Goal: Information Seeking & Learning: Learn about a topic

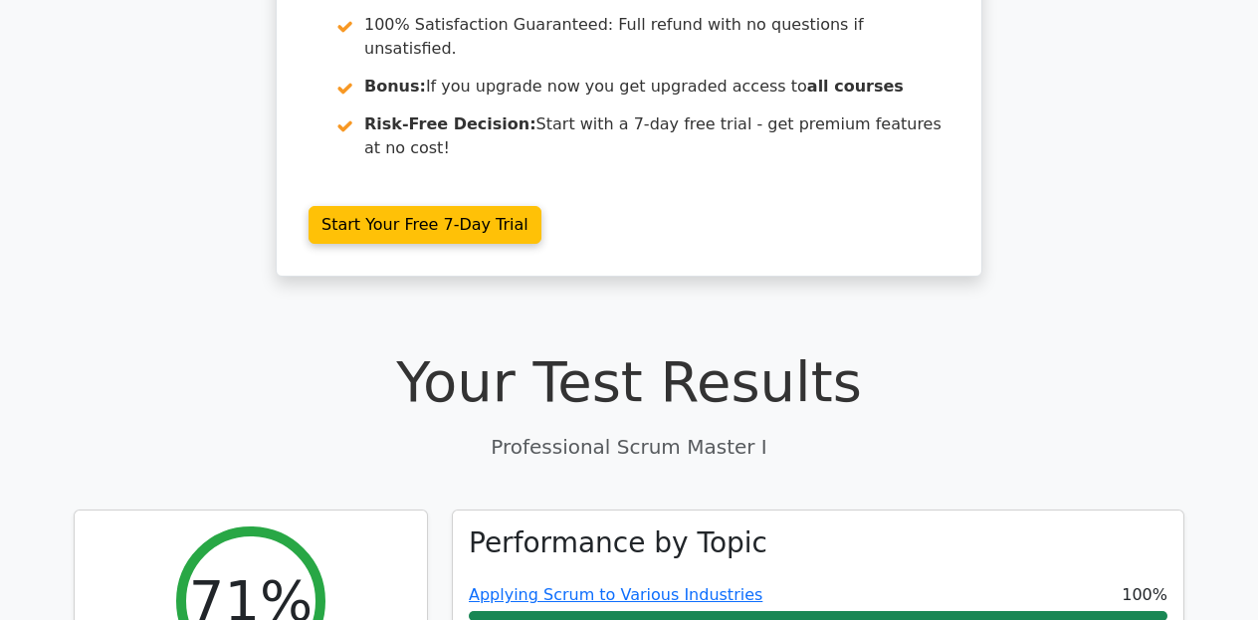
scroll to position [235, 0]
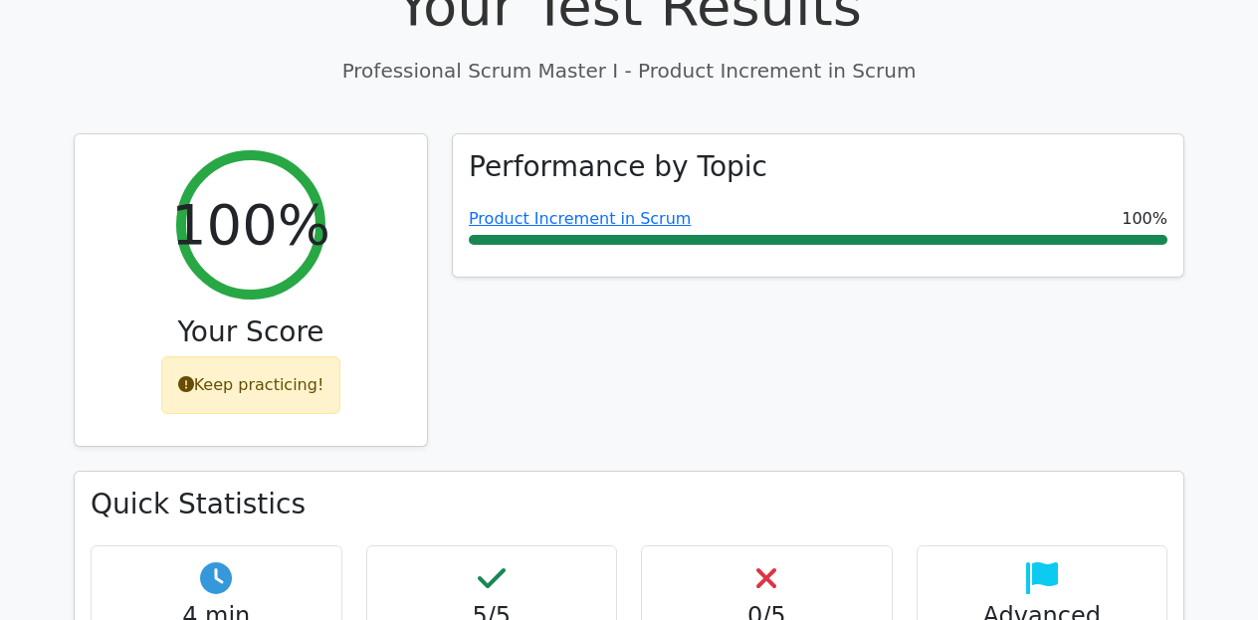
scroll to position [698, 0]
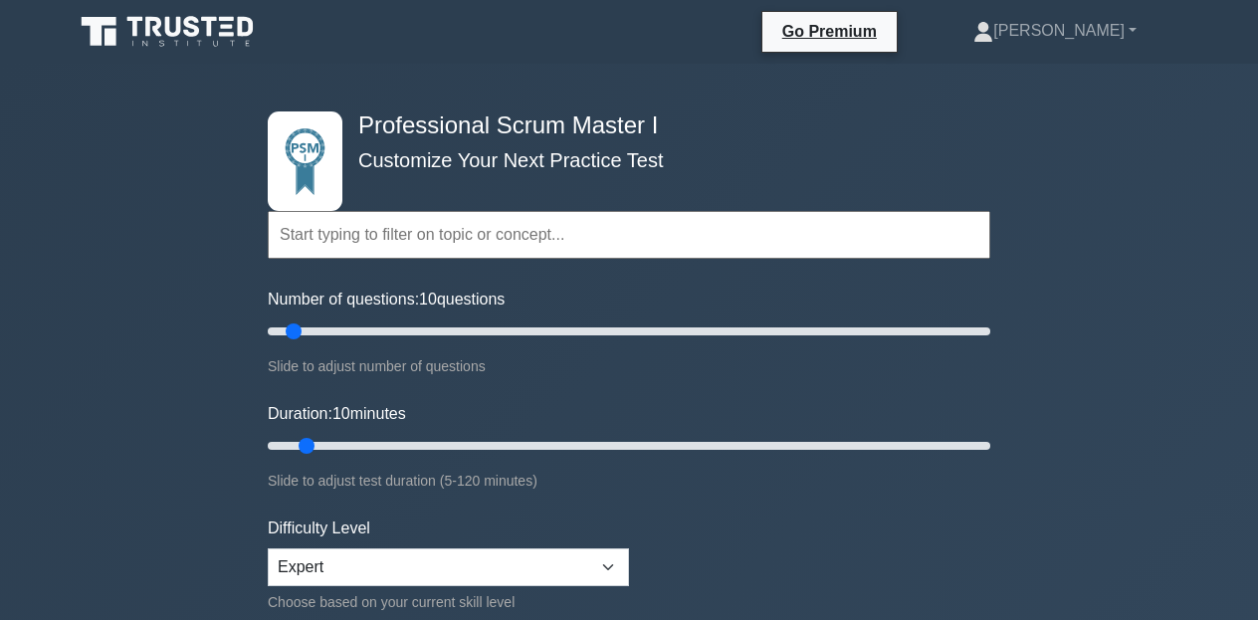
scroll to position [101, 0]
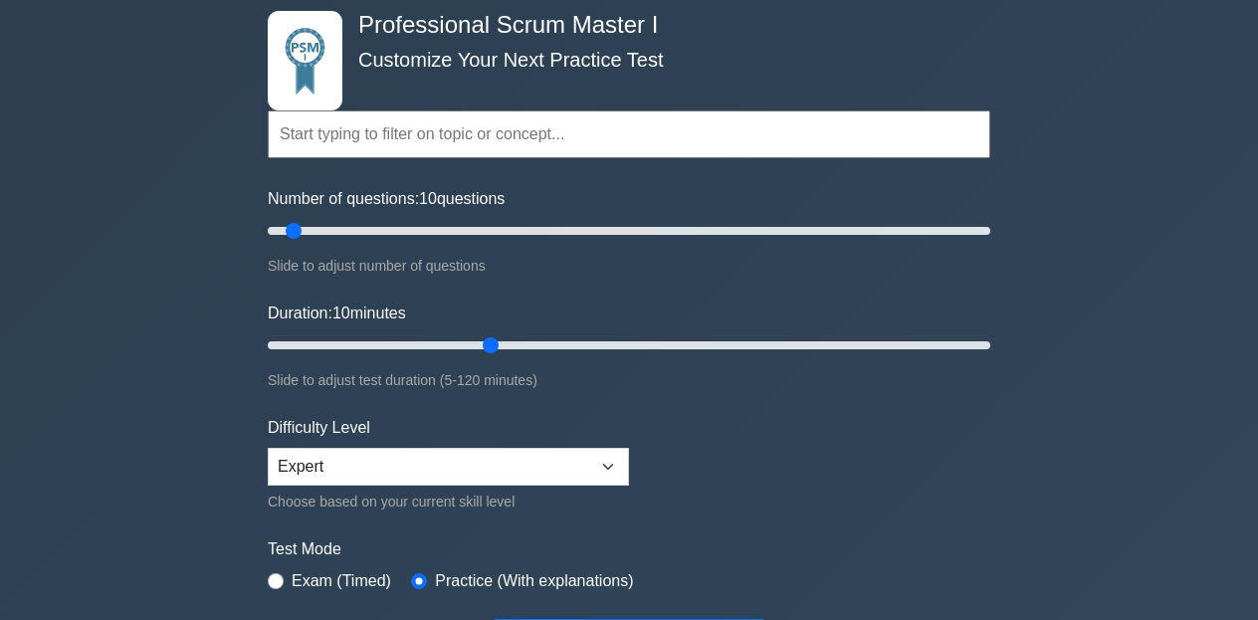
type input "40"
click at [506, 348] on input "Duration: 10 minutes" at bounding box center [629, 346] width 723 height 24
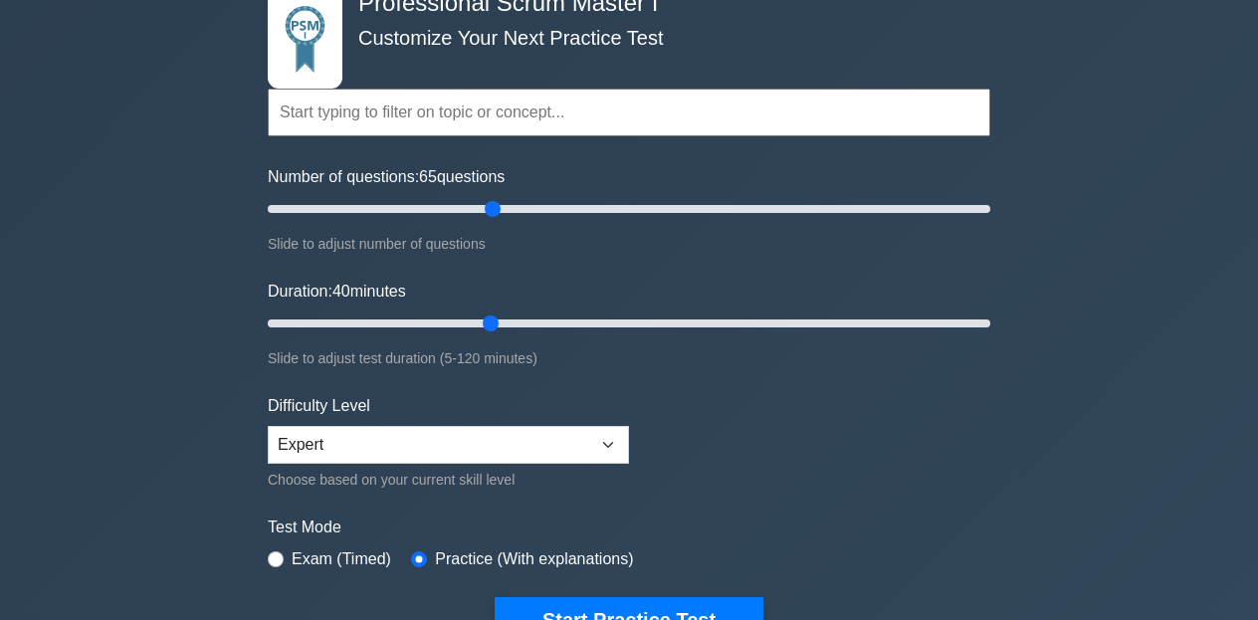
click at [490, 212] on input "Number of questions: 65 questions" at bounding box center [629, 209] width 723 height 24
click at [472, 209] on input "Number of questions: 65 questions" at bounding box center [629, 209] width 723 height 24
click at [443, 207] on input "Number of questions: 60 questions" at bounding box center [629, 209] width 723 height 24
click at [424, 207] on input "Number of questions: 50 questions" at bounding box center [629, 209] width 723 height 24
type input "40"
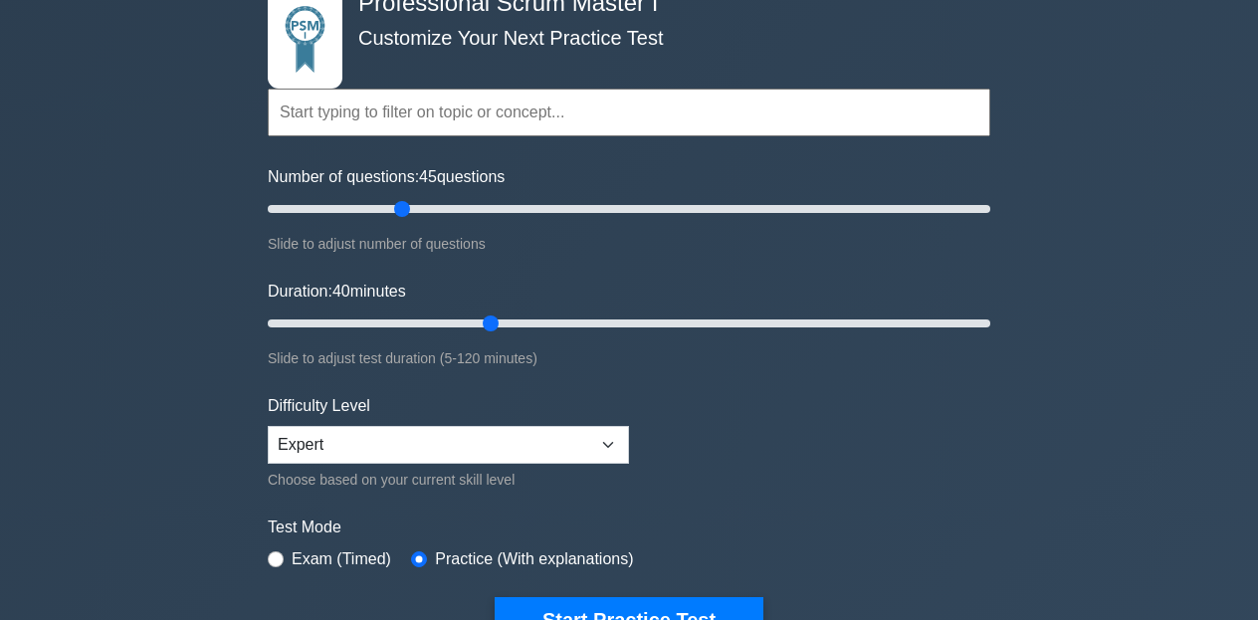
click at [411, 207] on input "Number of questions: 45 questions" at bounding box center [629, 209] width 723 height 24
click at [509, 319] on input "Duration: 40 minutes" at bounding box center [629, 324] width 723 height 24
click at [535, 323] on input "Duration: 45 minutes" at bounding box center [629, 324] width 723 height 24
click at [546, 323] on input "Duration: 50 minutes" at bounding box center [629, 324] width 723 height 24
click at [580, 325] on input "Duration: 50 minutes" at bounding box center [629, 324] width 723 height 24
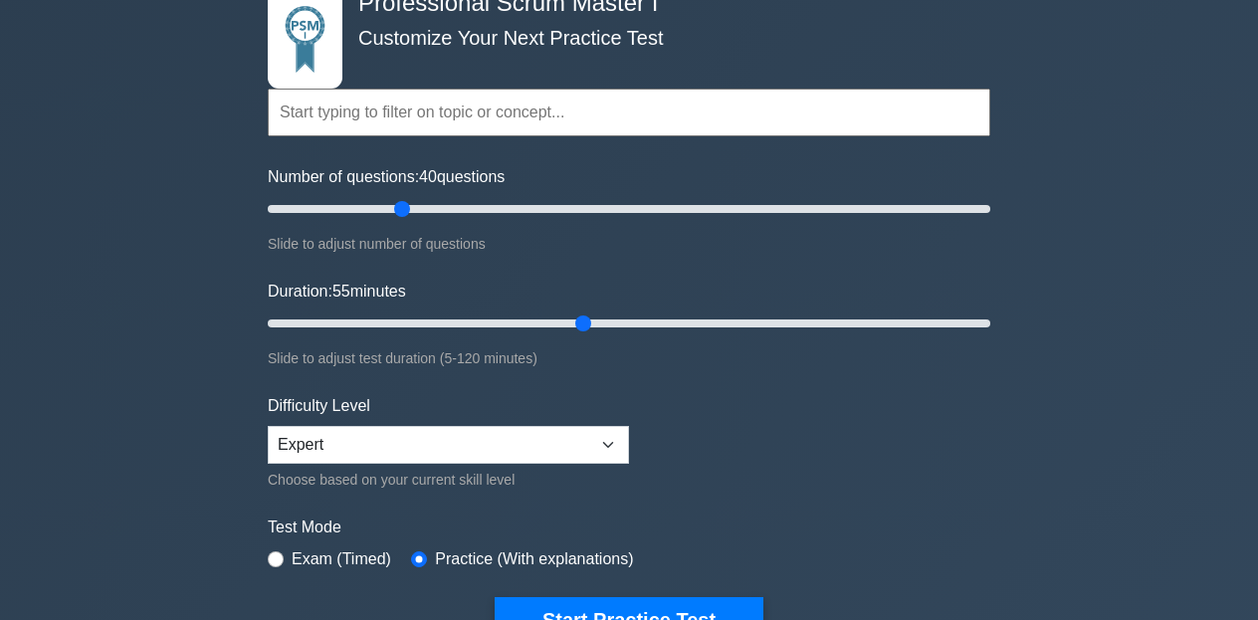
click at [597, 325] on input "Duration: 55 minutes" at bounding box center [629, 324] width 723 height 24
type input "60"
click at [610, 322] on input "Duration: 60 minutes" at bounding box center [629, 324] width 723 height 24
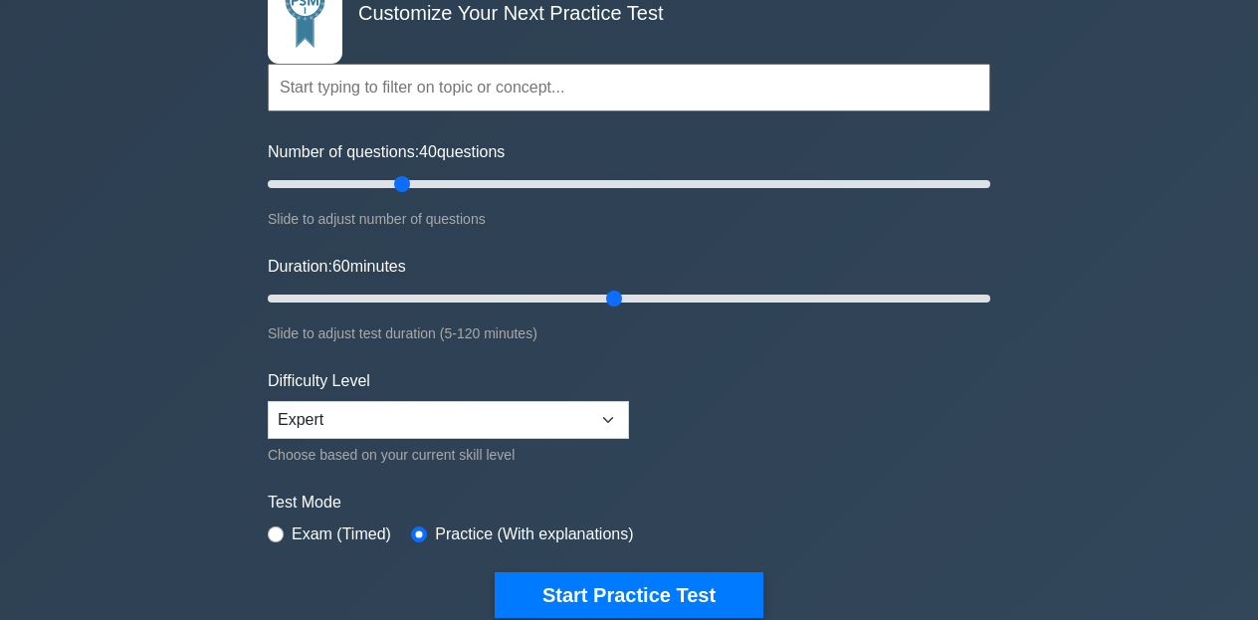
scroll to position [148, 0]
